Goal: Task Accomplishment & Management: Use online tool/utility

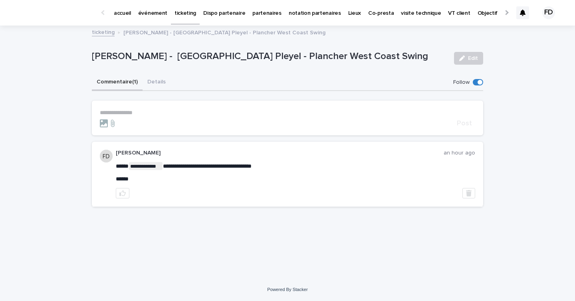
click at [37, 91] on div "**********" at bounding box center [287, 152] width 575 height 252
click at [154, 14] on p "événement" at bounding box center [152, 8] width 29 height 17
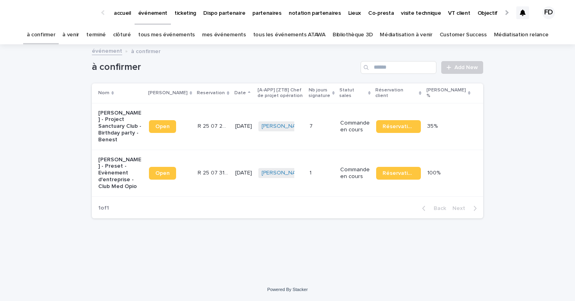
click at [79, 36] on link "à venir" at bounding box center [70, 35] width 17 height 19
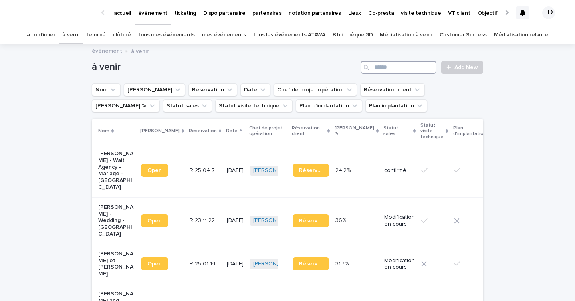
click at [380, 63] on input "Search" at bounding box center [399, 67] width 76 height 13
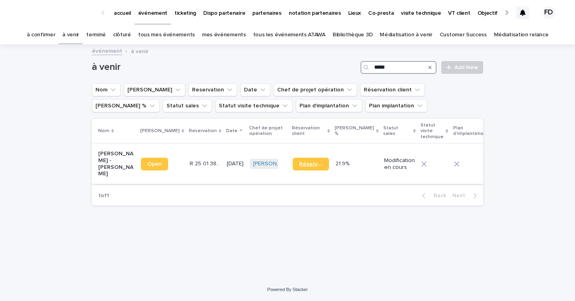
type input "*****"
click at [299, 162] on span "Réservation" at bounding box center [311, 164] width 24 height 6
click at [384, 169] on p "Modification en cours" at bounding box center [399, 164] width 31 height 14
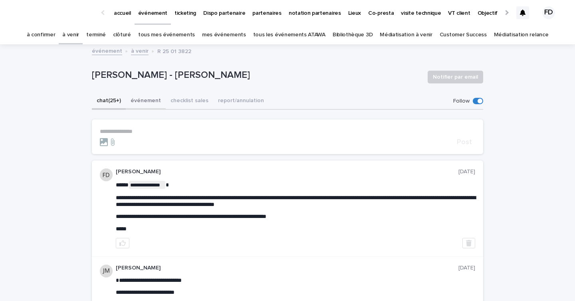
click at [139, 99] on button "événement" at bounding box center [146, 101] width 40 height 17
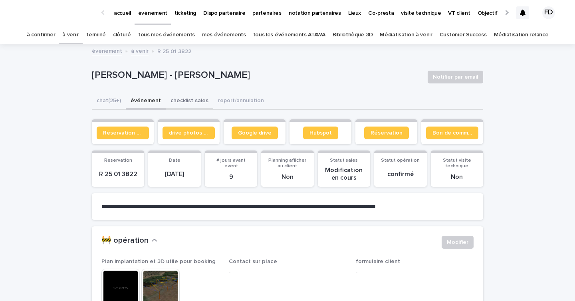
click at [194, 101] on button "checklist sales" at bounding box center [190, 101] width 48 height 17
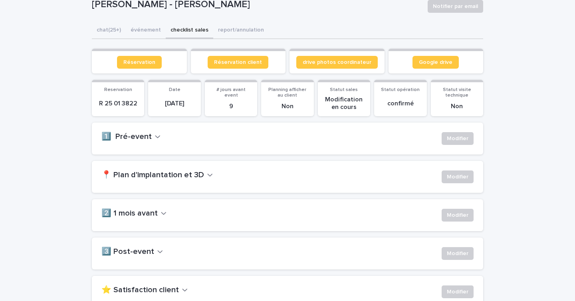
click at [207, 175] on icon "button" at bounding box center [210, 174] width 6 height 7
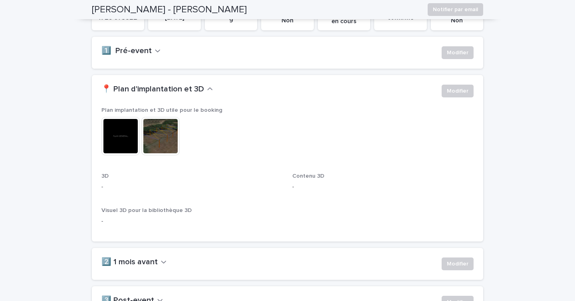
scroll to position [157, 0]
click at [449, 89] on span "Modifier" at bounding box center [458, 91] width 22 height 8
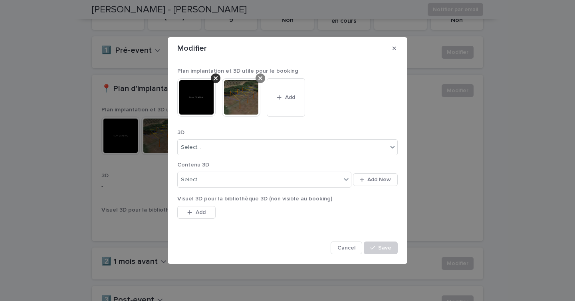
click at [256, 75] on div at bounding box center [261, 79] width 10 height 10
click at [242, 98] on span "Add" at bounding box center [246, 98] width 10 height 6
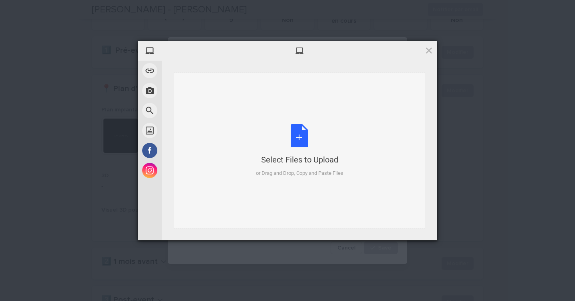
click at [288, 147] on div "Select Files to Upload or Drag and Drop, Copy and Paste Files" at bounding box center [299, 150] width 87 height 53
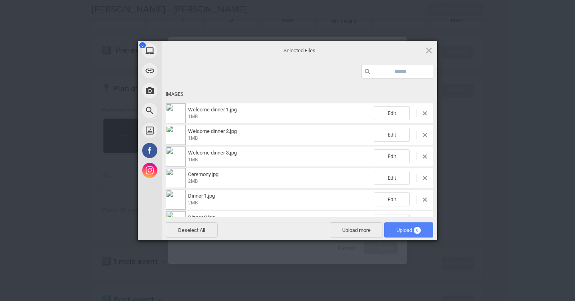
click at [398, 227] on span "Upload 6" at bounding box center [409, 230] width 24 height 6
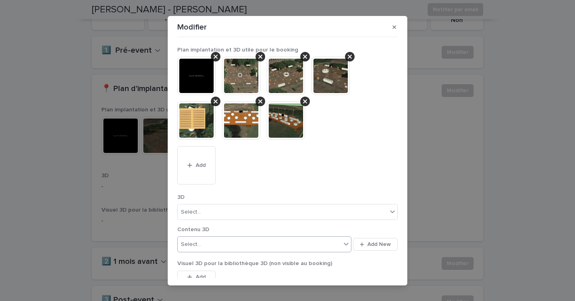
scroll to position [41, 0]
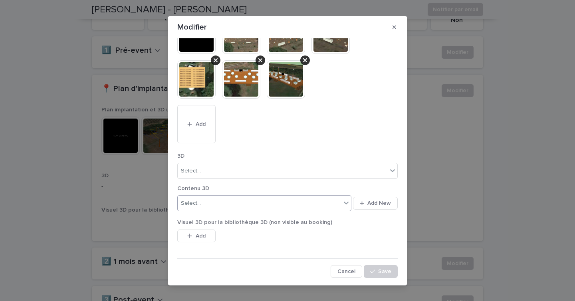
click at [311, 208] on div "Select..." at bounding box center [259, 203] width 163 height 13
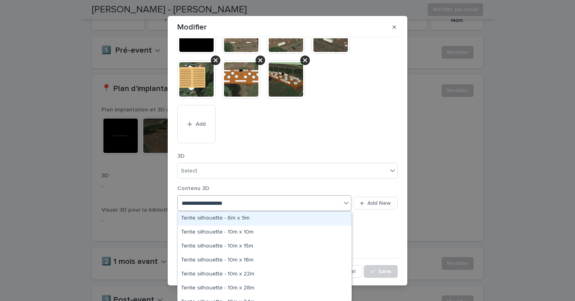
type input "**********"
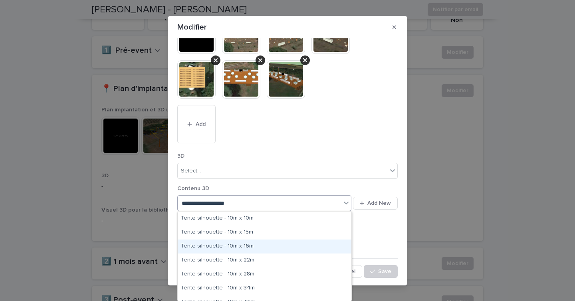
scroll to position [8, 0]
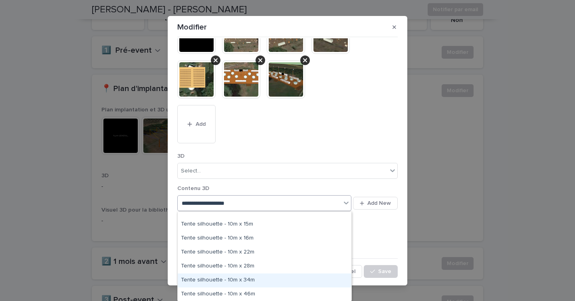
click at [245, 280] on div "Tente silhouette - 10m x 34m" at bounding box center [265, 281] width 174 height 14
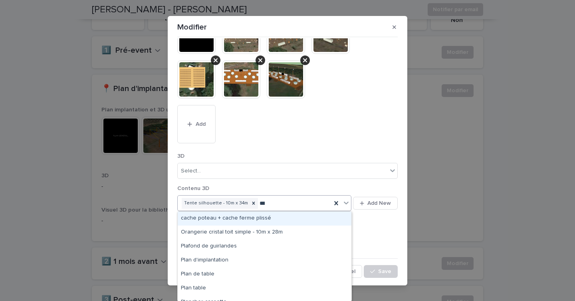
type input "****"
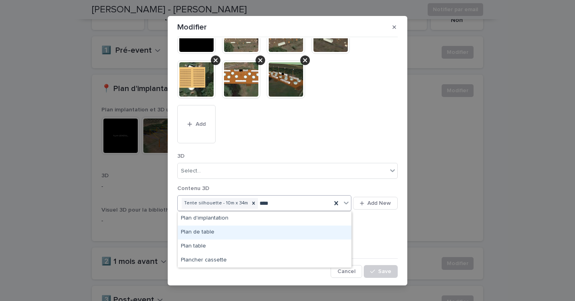
click at [227, 235] on div "Plan de table" at bounding box center [265, 233] width 174 height 14
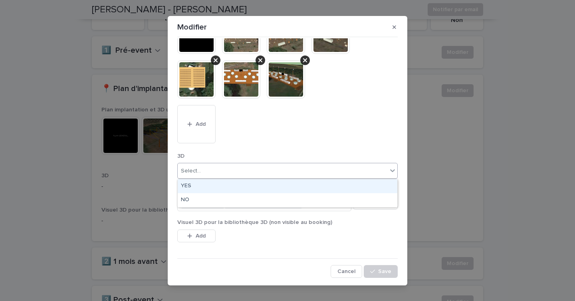
click at [216, 166] on div "Select..." at bounding box center [283, 171] width 210 height 13
click at [208, 180] on div "YES" at bounding box center [288, 186] width 220 height 14
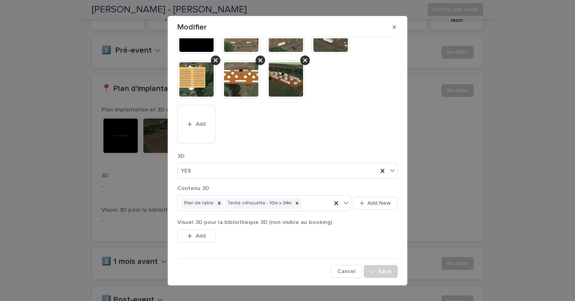
click at [206, 227] on div "Visuel 3D pour la bibliothèque 3D (non visible au booking) This file cannot be …" at bounding box center [287, 235] width 221 height 32
click at [204, 240] on button "Add" at bounding box center [196, 236] width 38 height 13
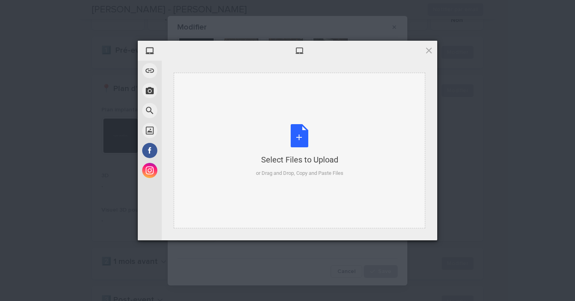
click at [275, 148] on div "Select Files to Upload or Drag and Drop, Copy and Paste Files" at bounding box center [299, 150] width 87 height 53
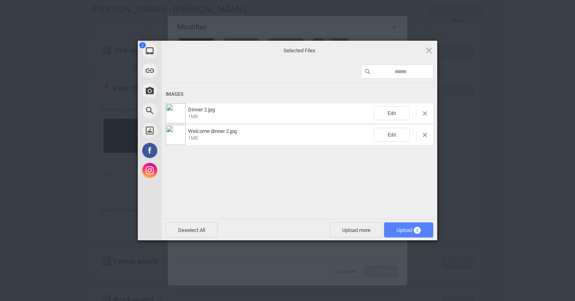
click at [400, 229] on span "Upload 2" at bounding box center [409, 230] width 24 height 6
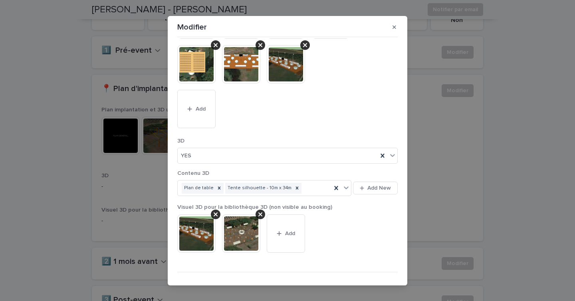
scroll to position [70, 0]
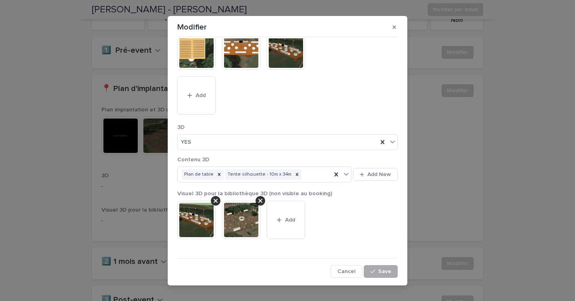
click at [388, 274] on span "Save" at bounding box center [384, 272] width 13 height 6
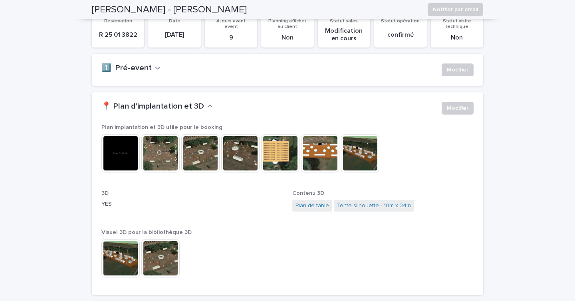
scroll to position [159, 0]
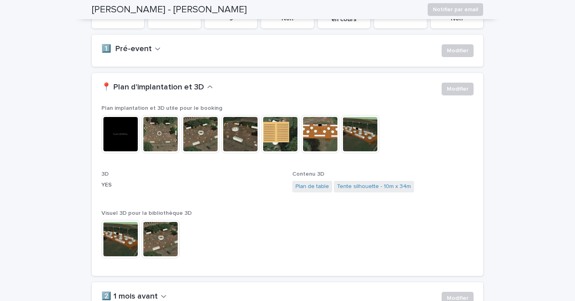
click at [162, 135] on img at bounding box center [160, 134] width 38 height 38
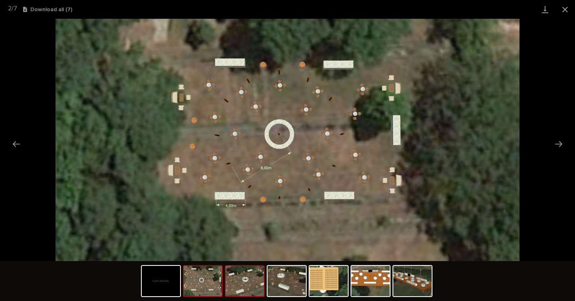
click at [239, 281] on img at bounding box center [245, 281] width 38 height 30
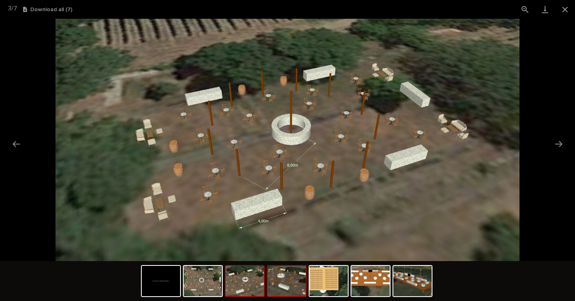
click at [283, 287] on img at bounding box center [287, 281] width 38 height 30
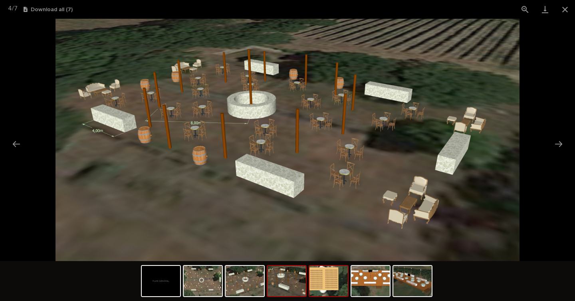
click at [312, 285] on img at bounding box center [329, 281] width 38 height 30
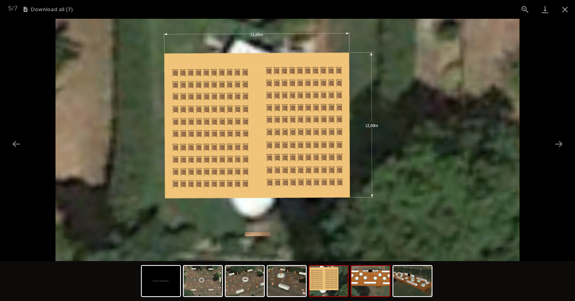
click at [388, 277] on img at bounding box center [371, 281] width 38 height 30
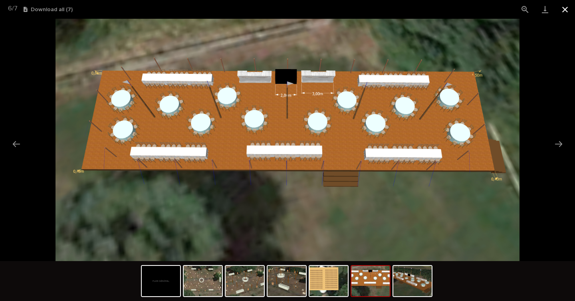
click at [563, 9] on button "Close gallery" at bounding box center [565, 9] width 20 height 19
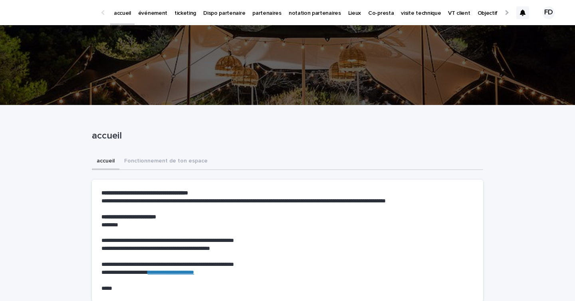
click at [525, 14] on icon at bounding box center [523, 13] width 6 height 6
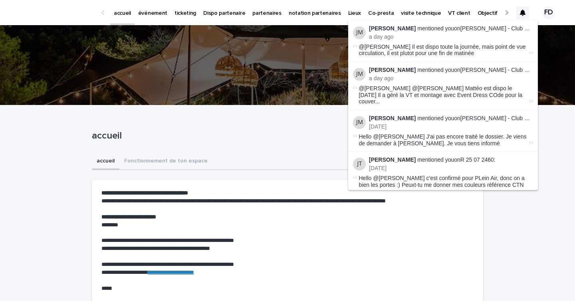
click at [145, 15] on p "événement" at bounding box center [152, 8] width 29 height 17
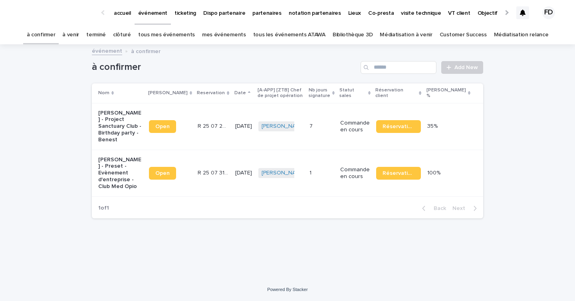
click at [119, 13] on p "accueil" at bounding box center [122, 8] width 17 height 17
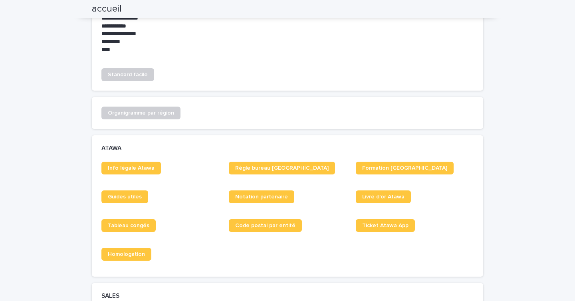
scroll to position [500, 0]
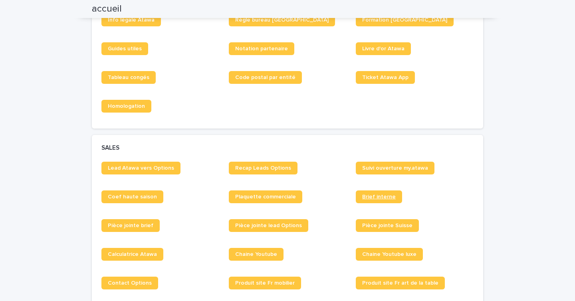
click at [374, 193] on link "Brief interne" at bounding box center [379, 197] width 46 height 13
